Goal: Task Accomplishment & Management: Manage account settings

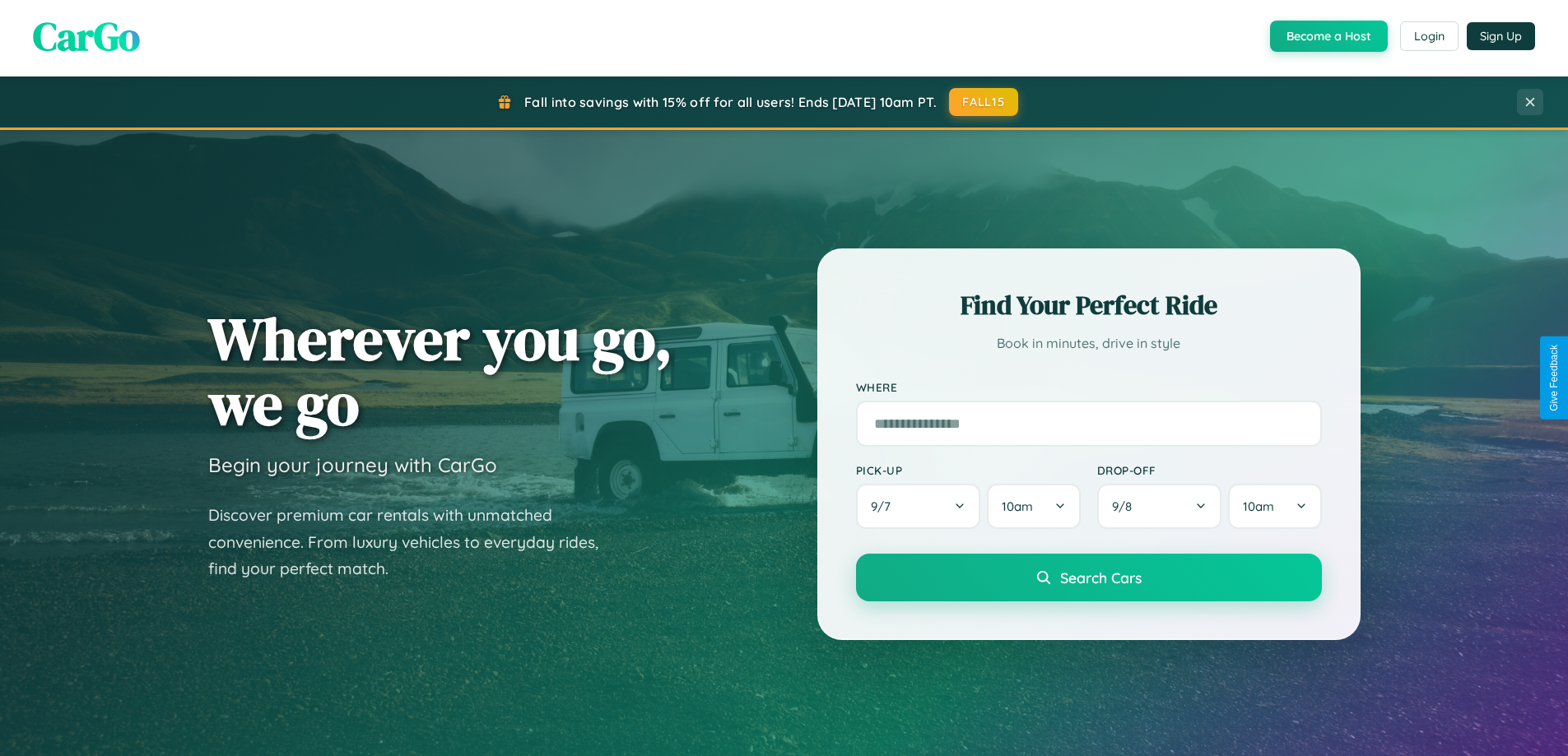
scroll to position [3167, 0]
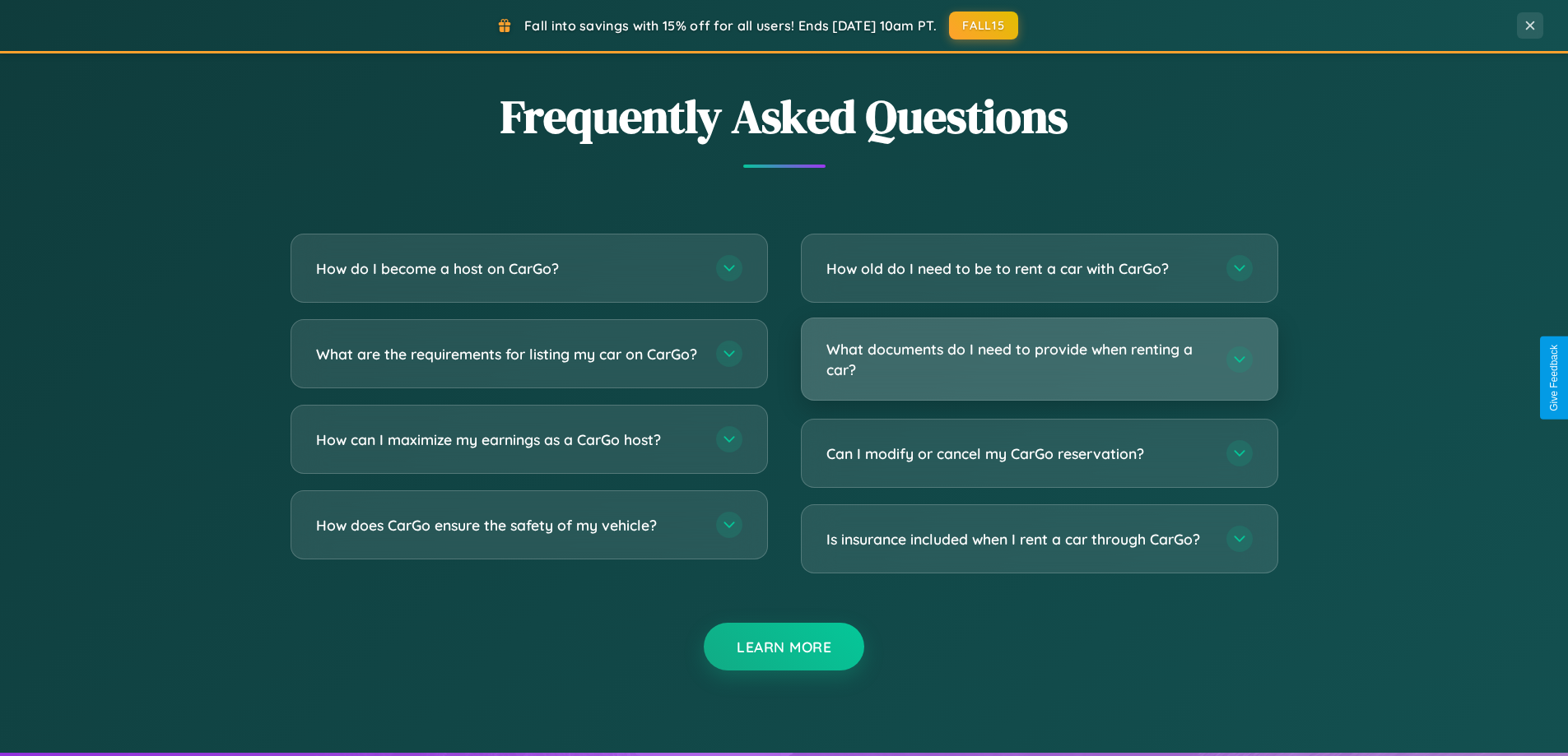
click at [1039, 361] on h3 "What documents do I need to provide when renting a car?" at bounding box center [1018, 359] width 383 height 40
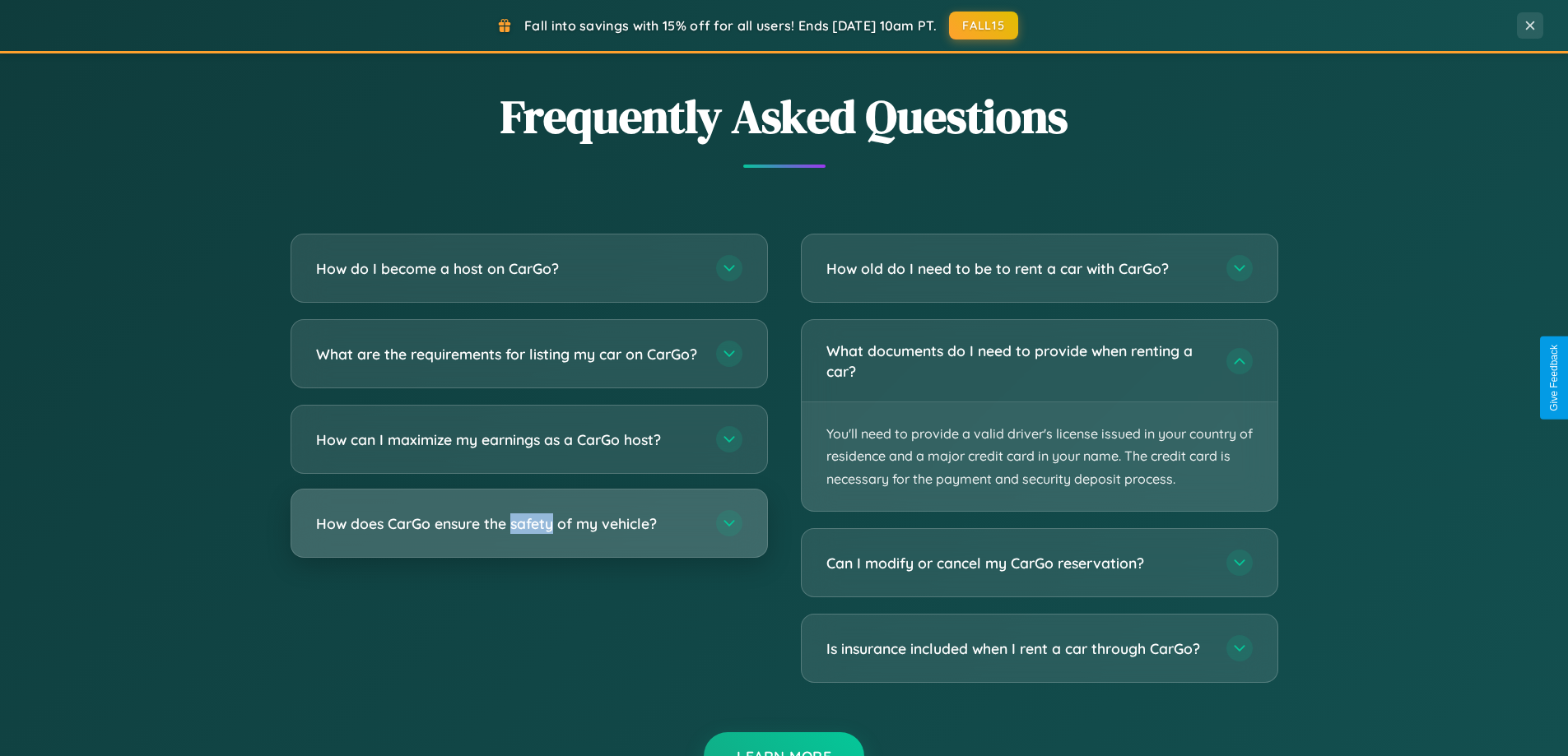
click at [529, 535] on h3 "How does CarGo ensure the safety of my vehicle?" at bounding box center [507, 523] width 383 height 20
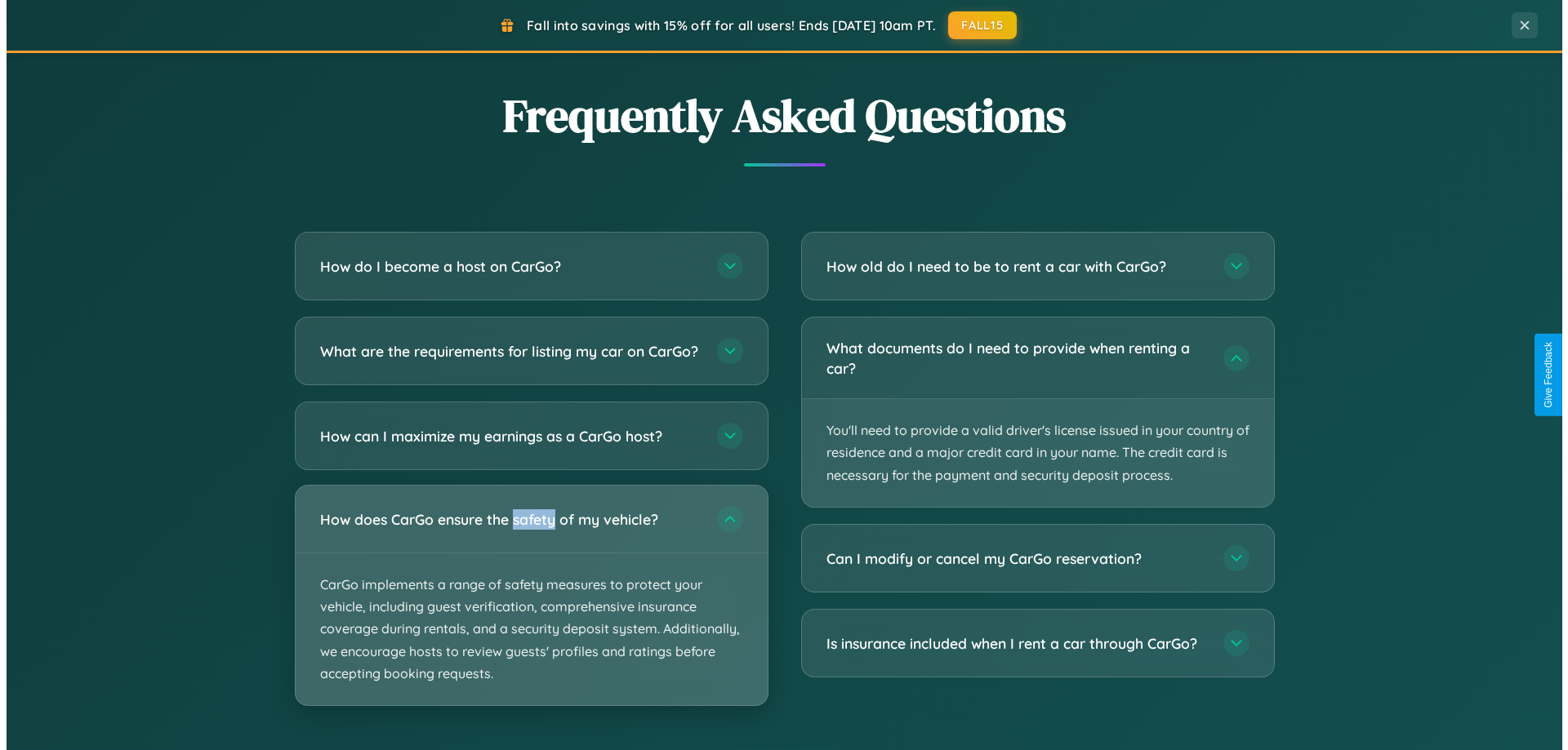
scroll to position [0, 0]
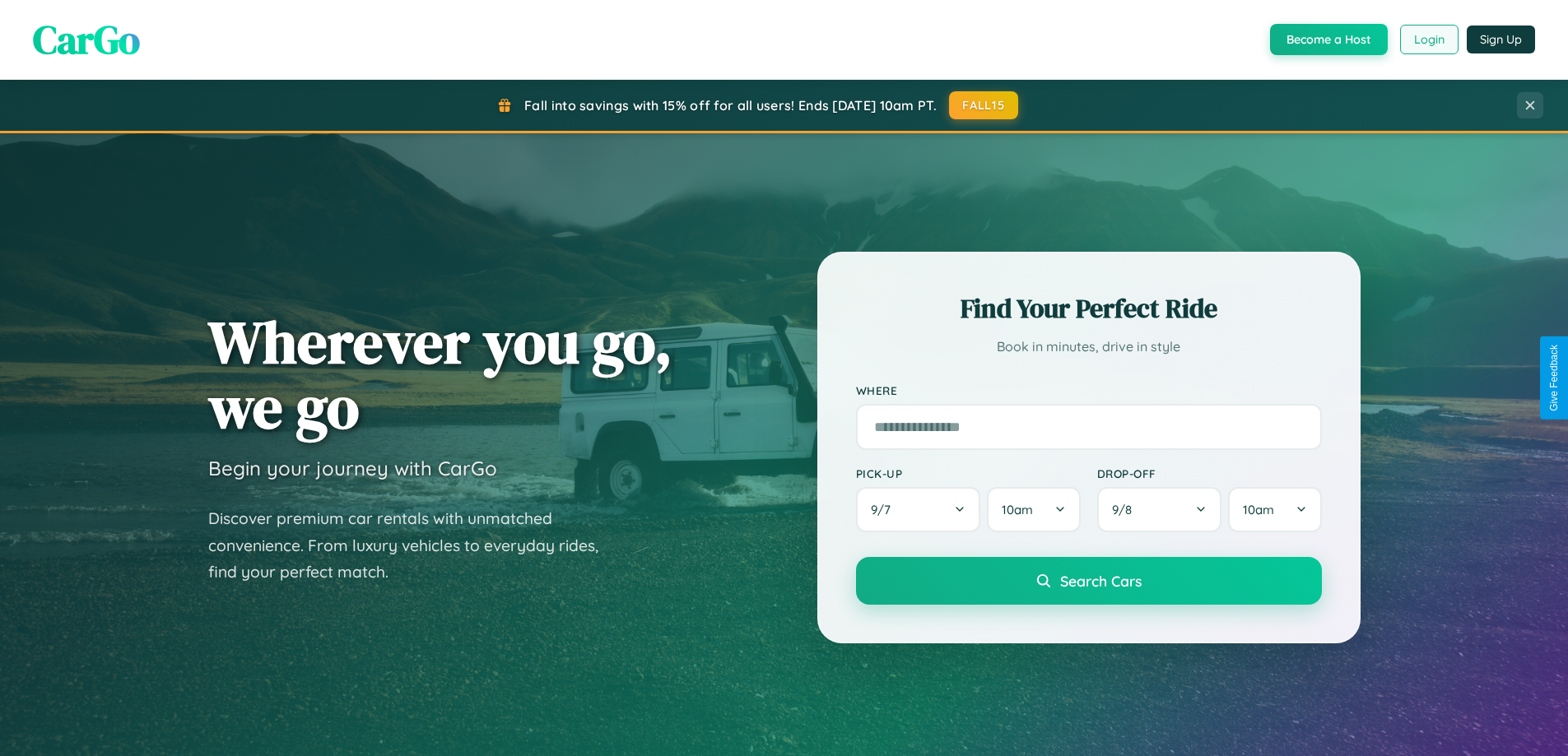
click at [1428, 39] on button "Login" at bounding box center [1429, 39] width 59 height 29
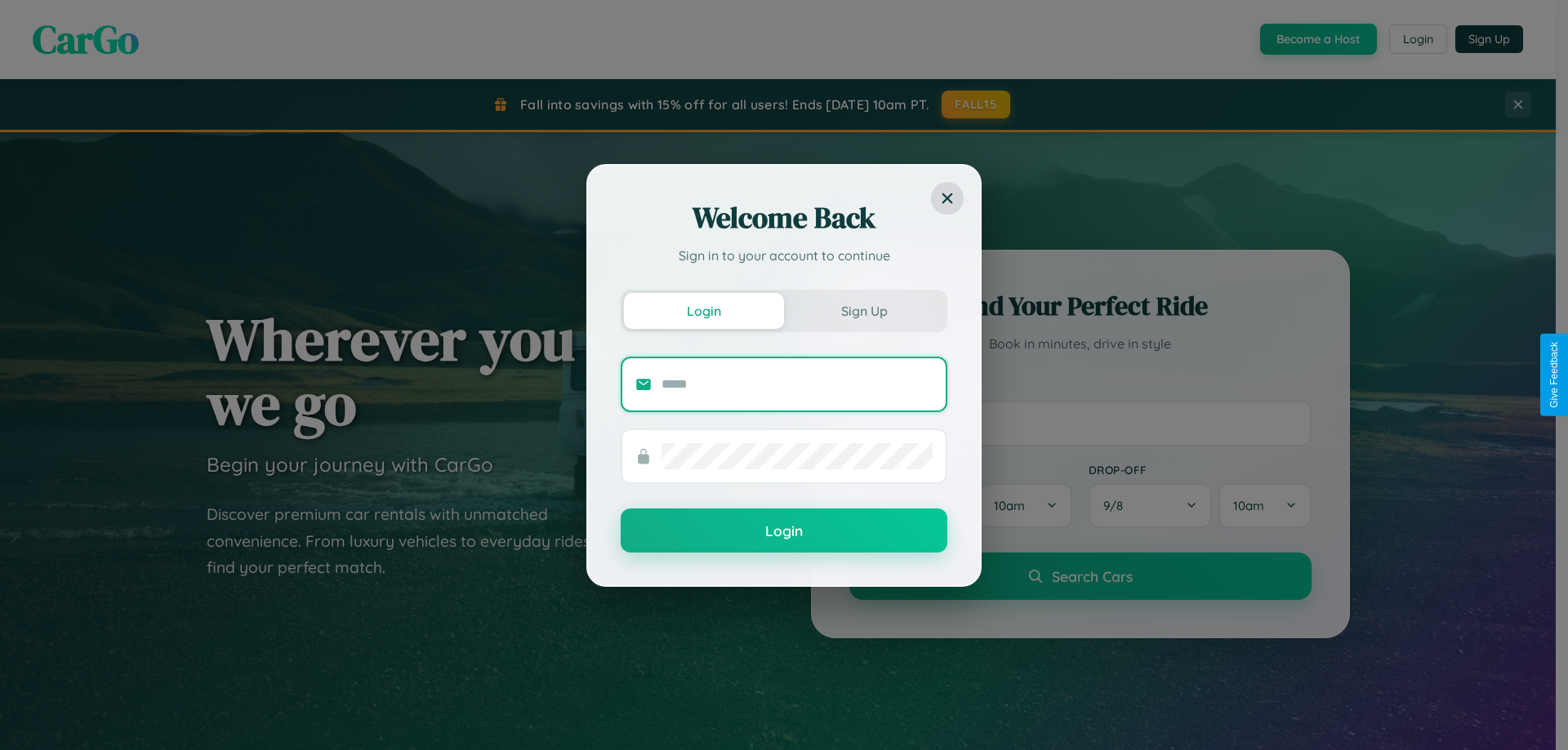
click at [797, 384] on input "text" at bounding box center [797, 384] width 271 height 26
type input "**********"
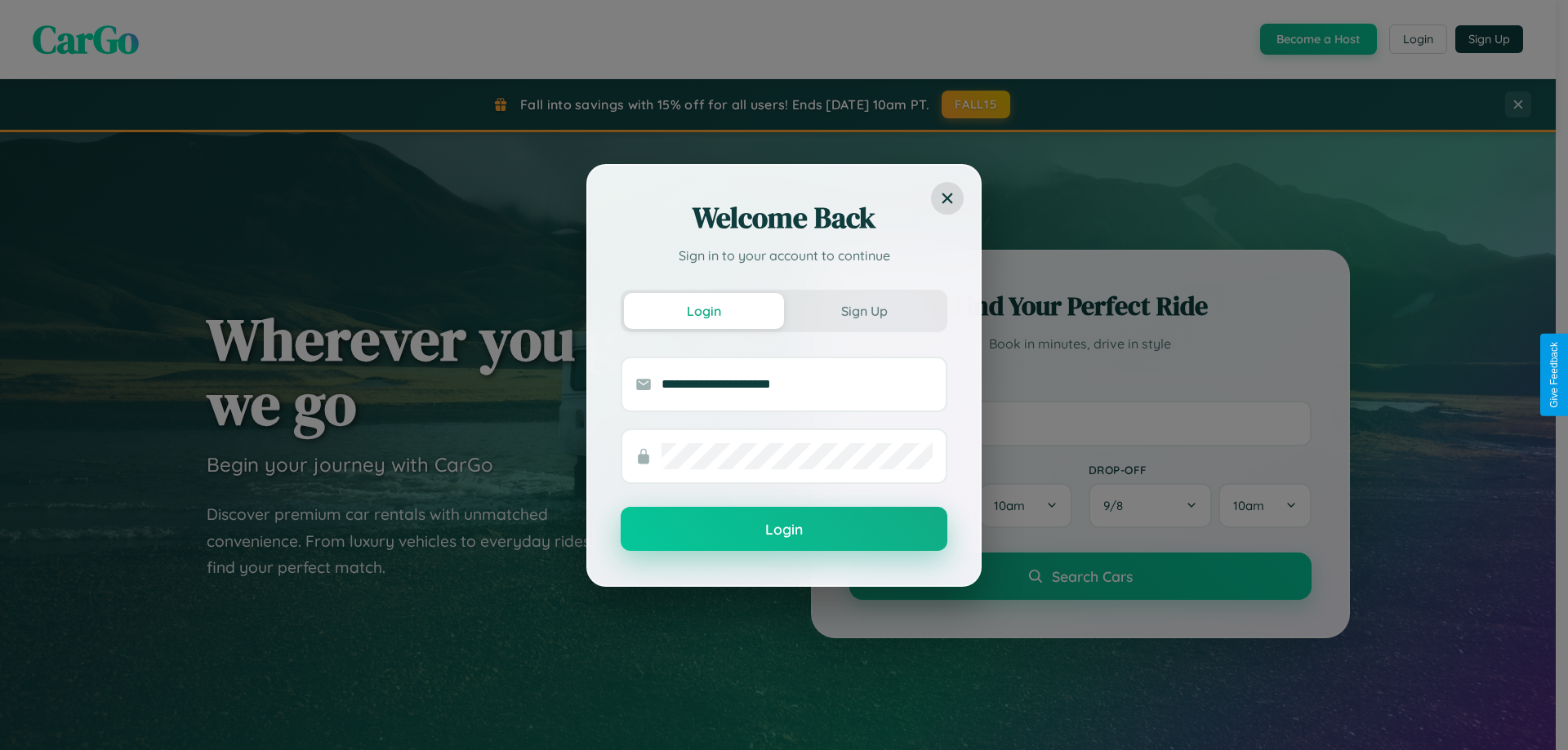
click at [784, 530] on button "Login" at bounding box center [783, 529] width 326 height 45
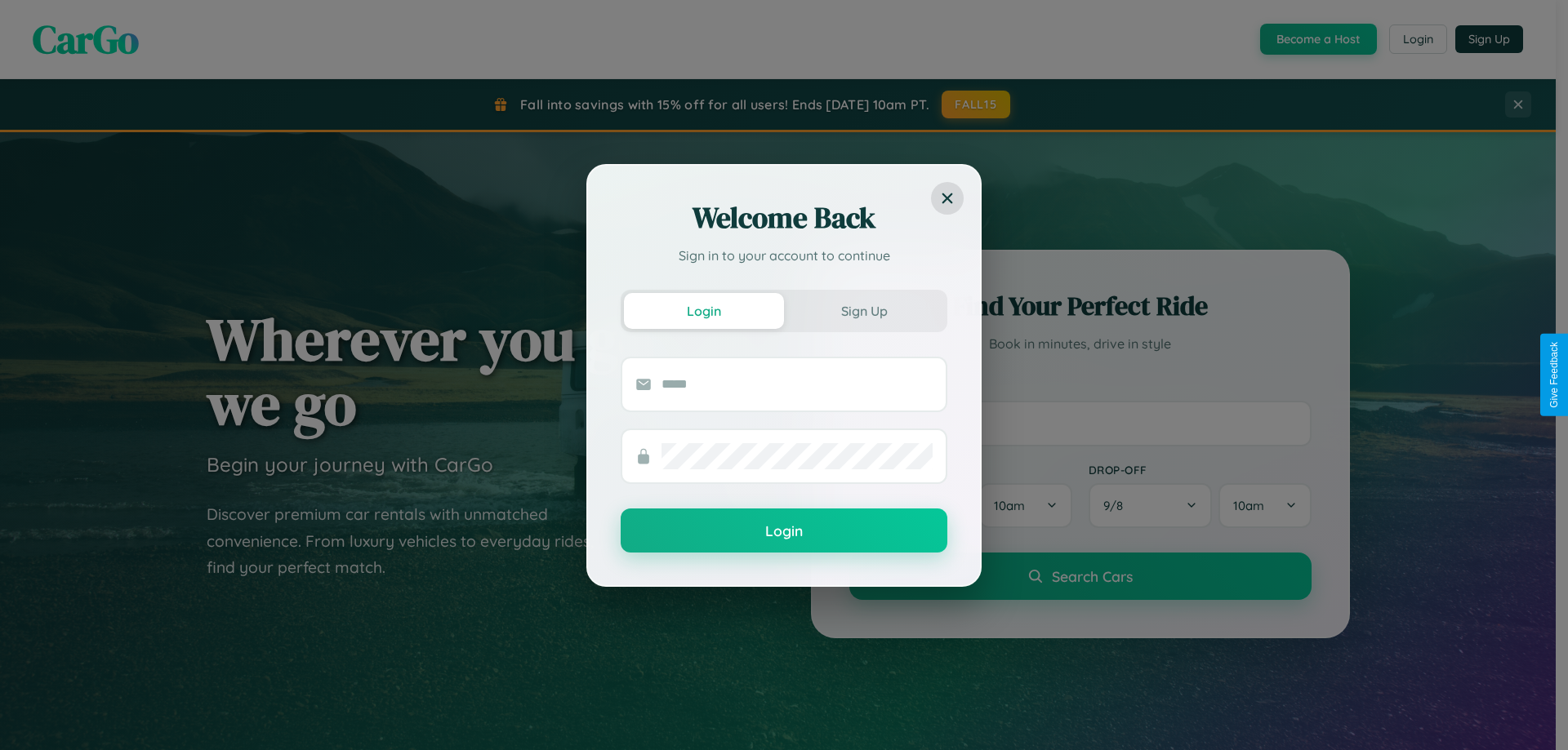
scroll to position [704, 0]
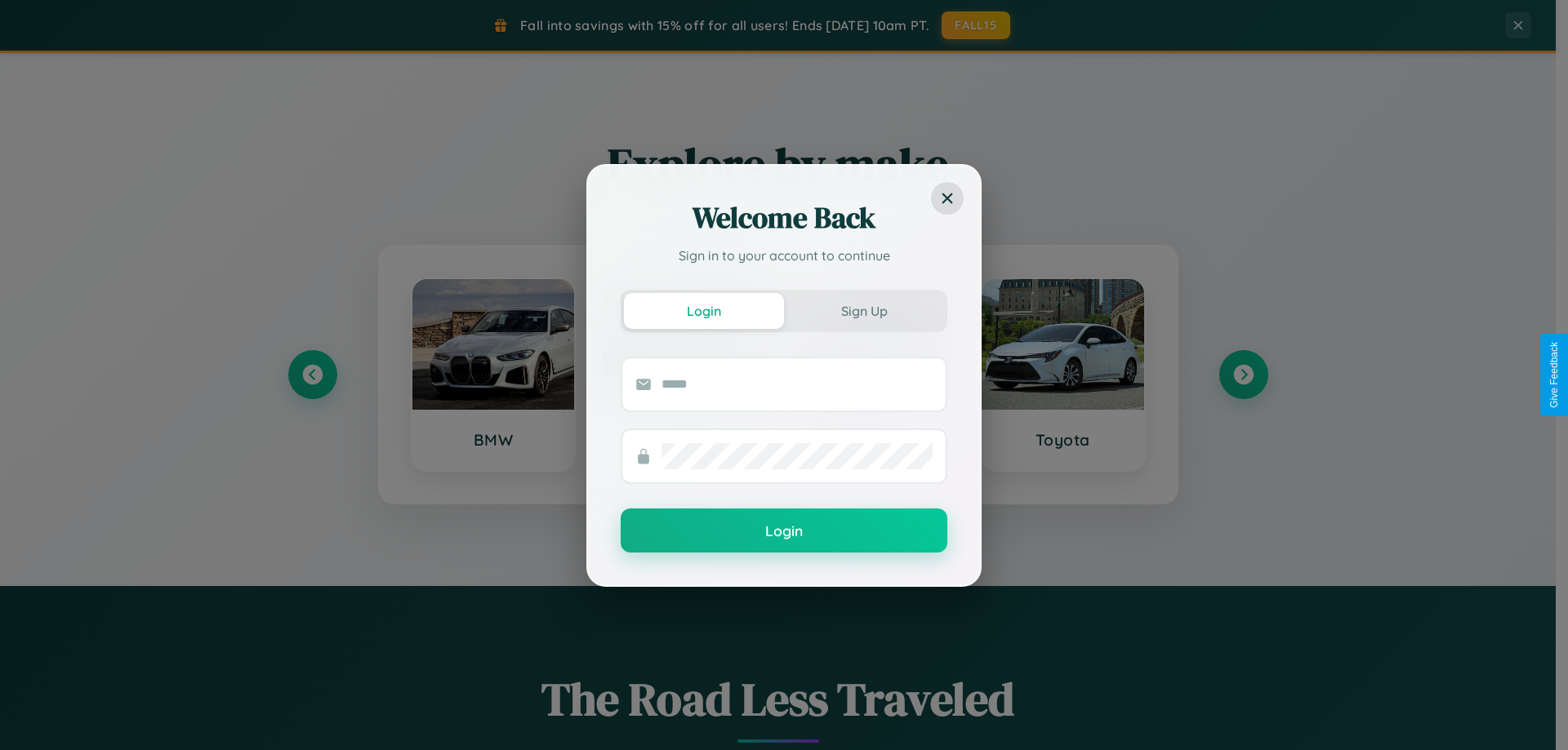
click at [312, 375] on div "Welcome Back Sign in to your account to continue Login Sign Up Login" at bounding box center [784, 375] width 1568 height 750
click at [1243, 375] on div "Welcome Back Sign in to your account to continue Login Sign Up Login" at bounding box center [784, 375] width 1568 height 750
click at [312, 375] on div "Welcome Back Sign in to your account to continue Login Sign Up Login" at bounding box center [784, 375] width 1568 height 750
click at [493, 375] on div "Welcome Back Sign in to your account to continue Login Sign Up Login" at bounding box center [784, 375] width 1568 height 750
